Goal: Obtain resource: Download file/media

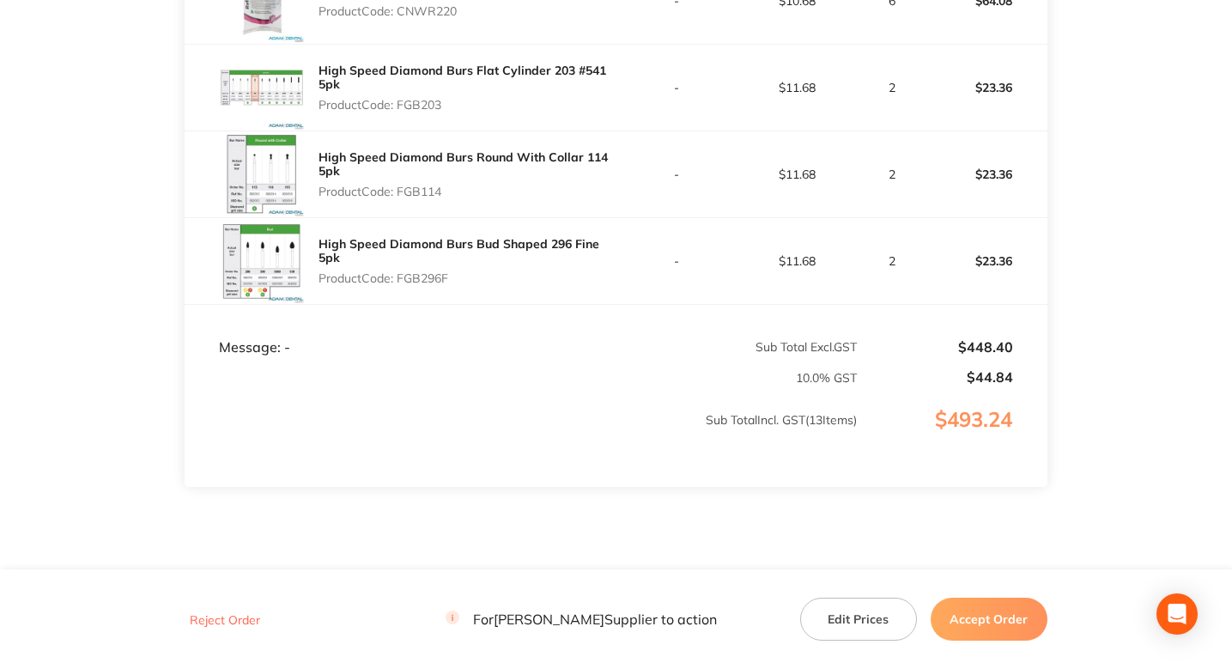
scroll to position [1238, 0]
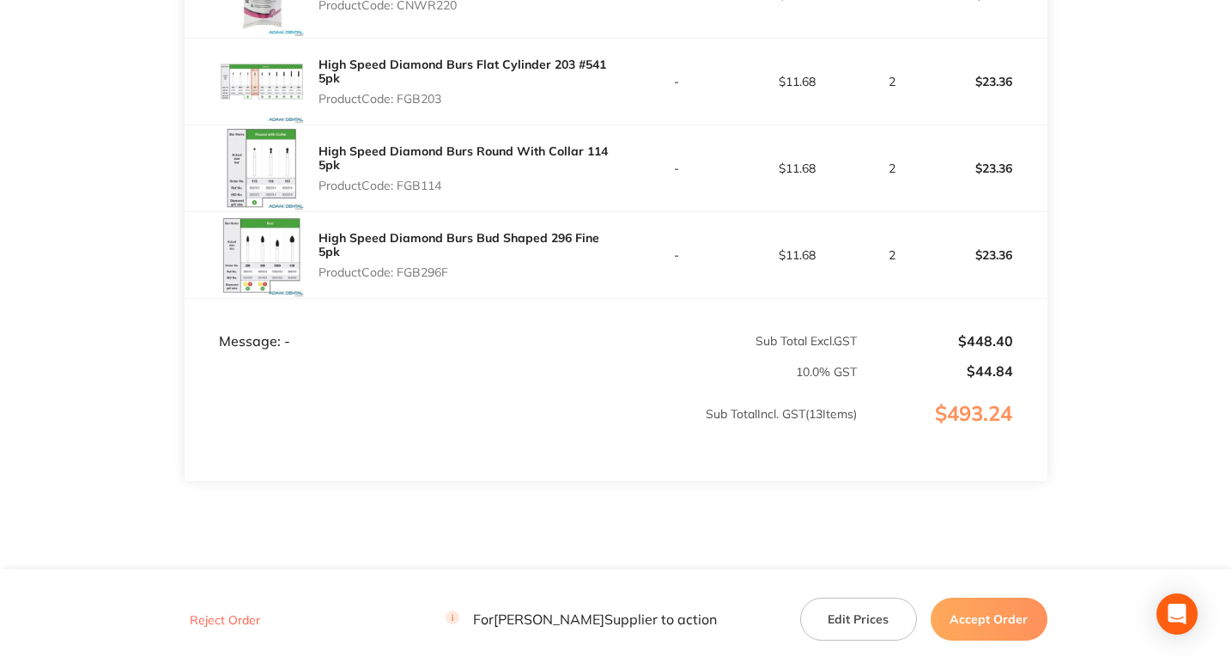
click at [436, 12] on p "Product Code: CNWR220" at bounding box center [405, 5] width 173 height 14
copy p "CNWR220"
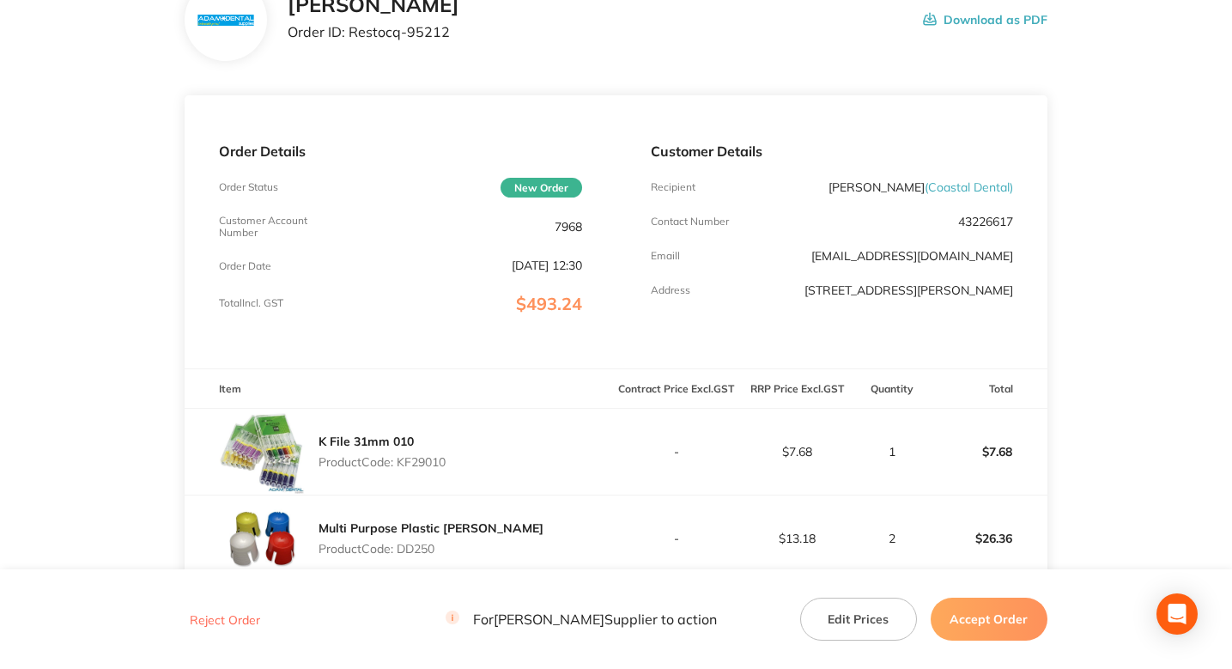
scroll to position [0, 0]
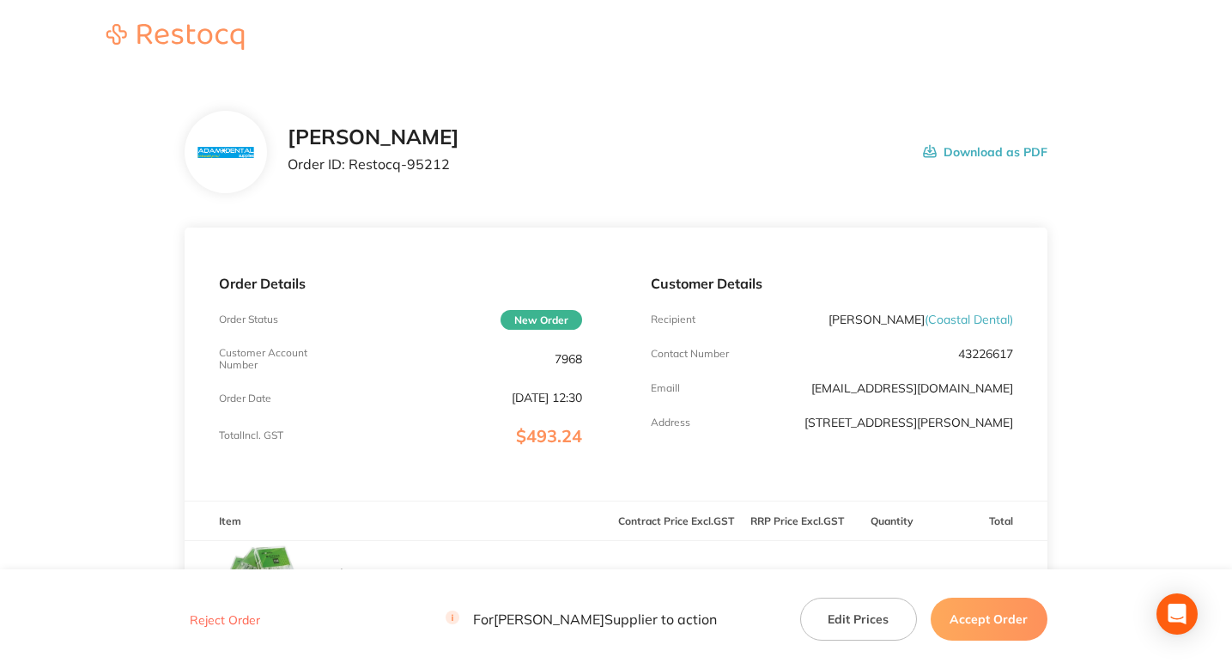
click at [439, 162] on p "Order ID: Restocq- 95212" at bounding box center [374, 163] width 172 height 15
copy p "95212"
click at [638, 166] on div "Adam Dental Order ID: Restocq- 95212 Download as PDF" at bounding box center [668, 151] width 760 height 53
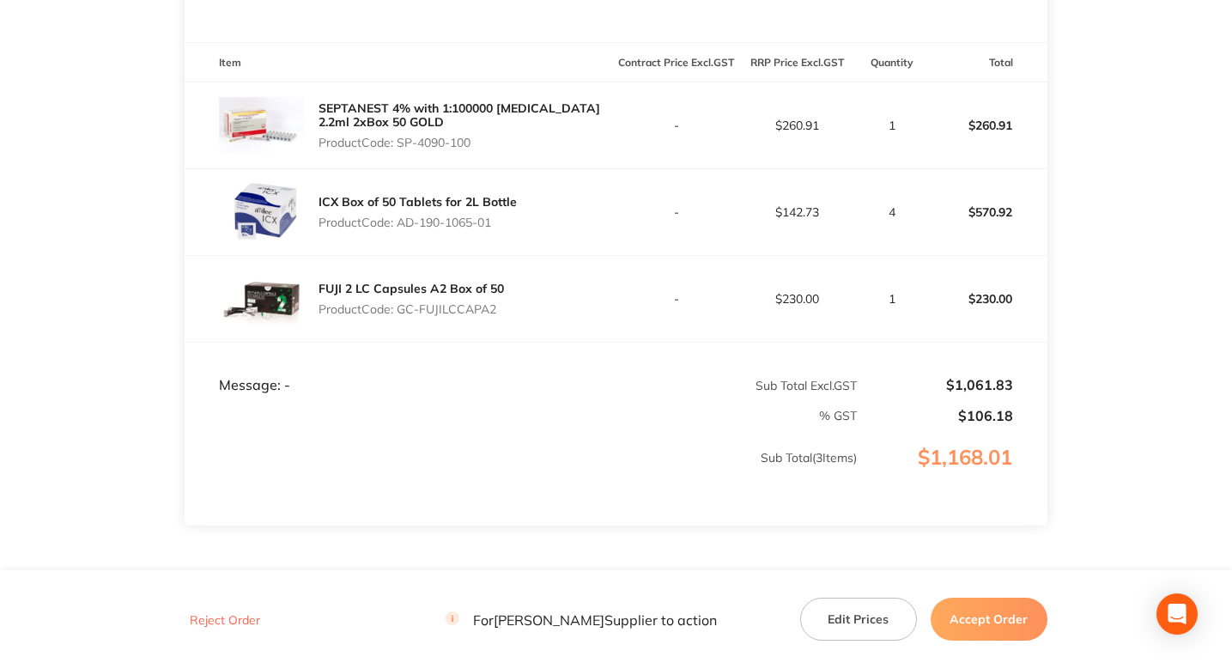
scroll to position [475, 0]
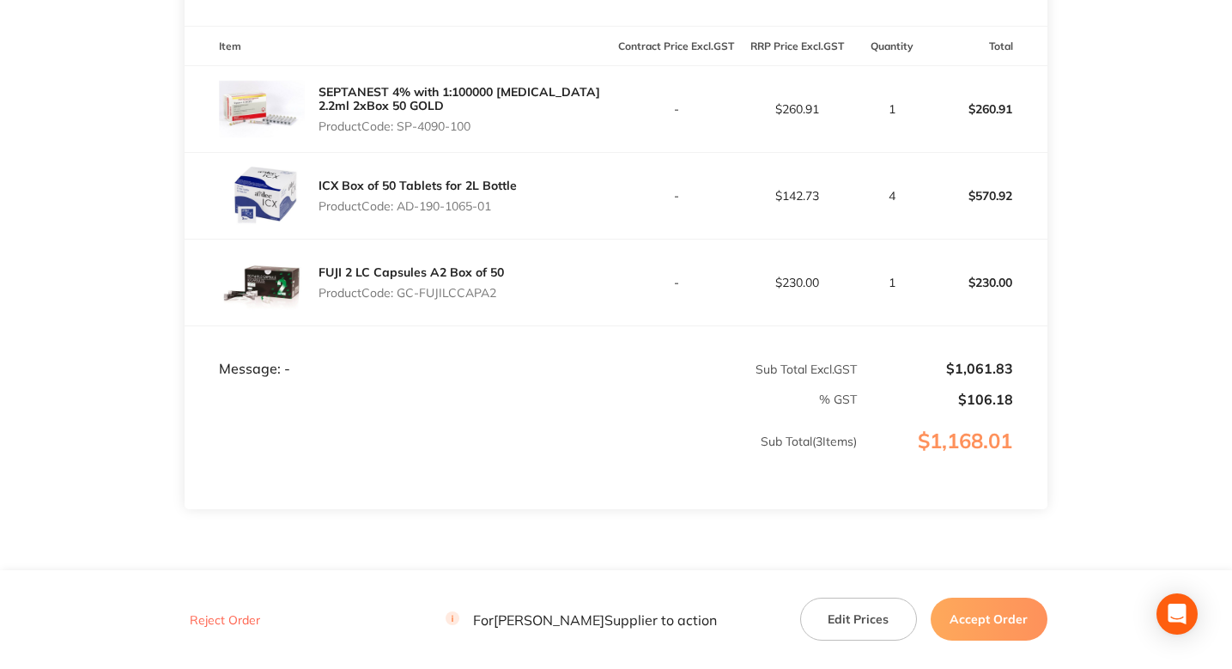
click at [594, 190] on div "ICX Box of 50 Tablets for 2L Bottle Product Code: AD-190-1065-01" at bounding box center [400, 196] width 431 height 86
